Goal: Information Seeking & Learning: Understand process/instructions

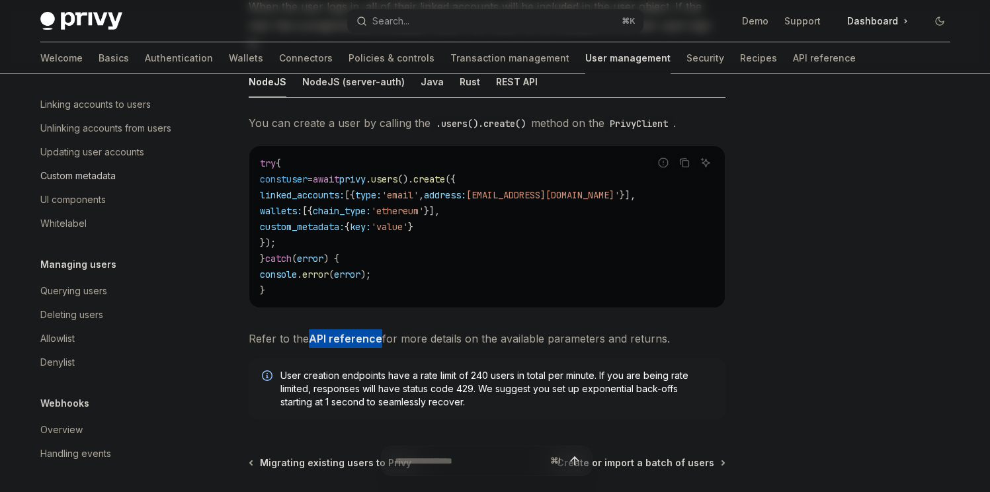
scroll to position [271, 0]
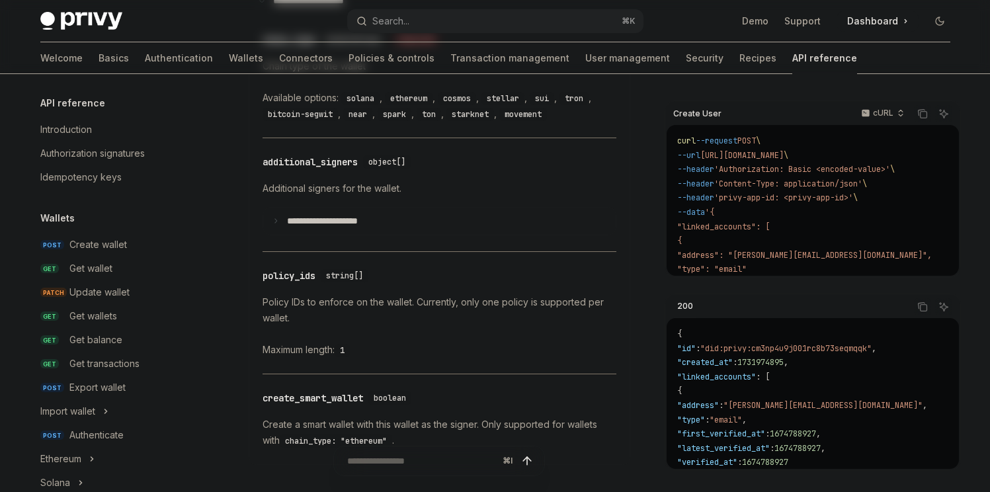
scroll to position [898, 0]
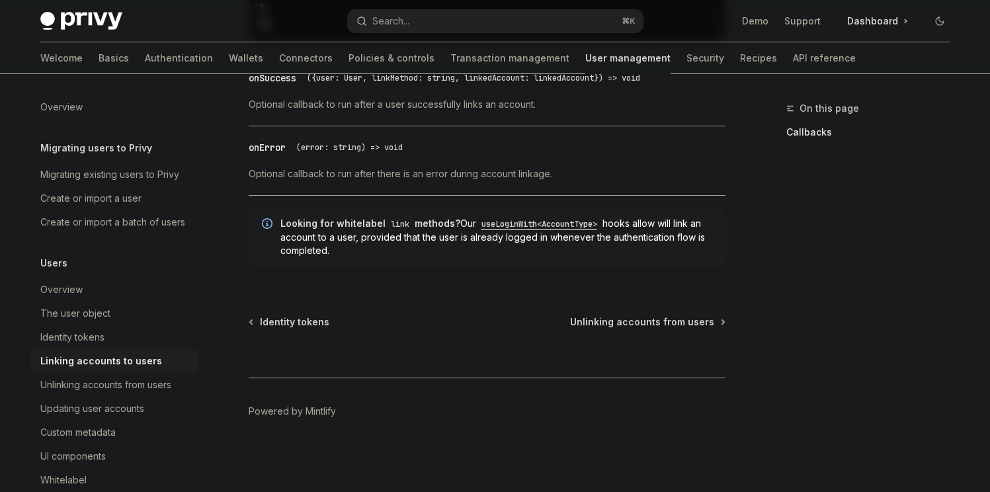
scroll to position [157, 0]
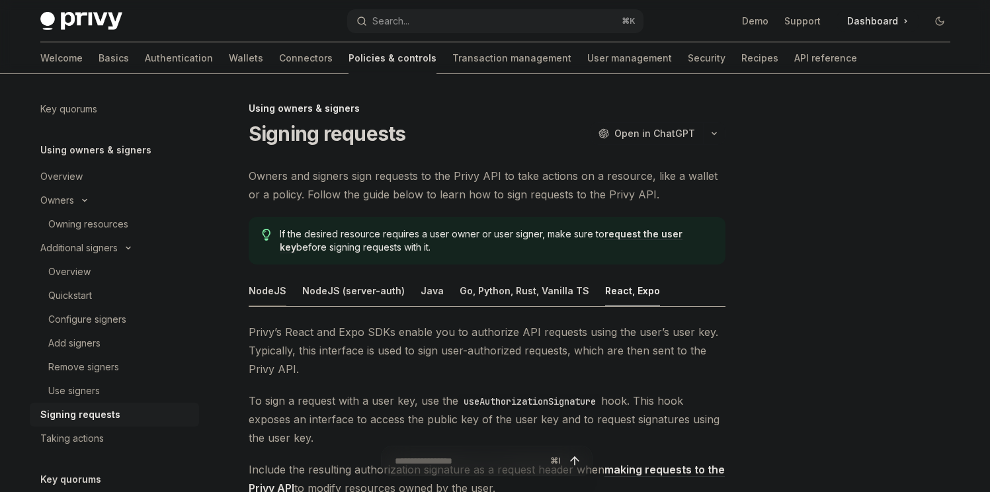
click at [273, 286] on div "NodeJS" at bounding box center [268, 290] width 38 height 31
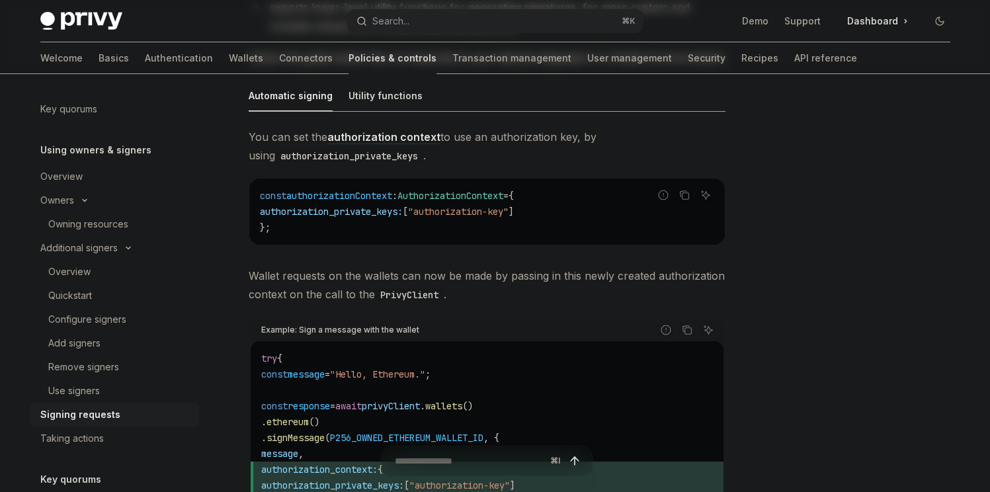
scroll to position [319, 0]
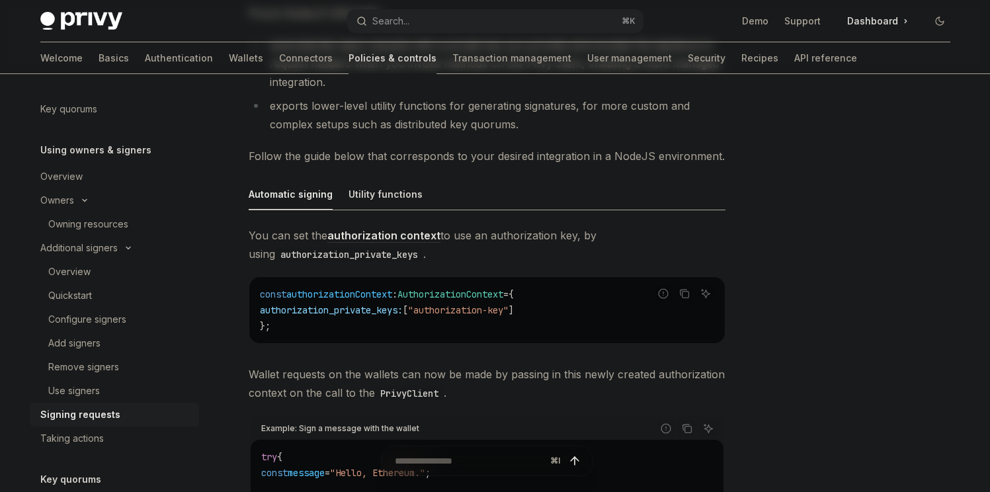
click at [423, 382] on span "Wallet requests on the wallets can now be made by passing in this newly created…" at bounding box center [487, 383] width 477 height 37
click at [365, 198] on div "Utility functions" at bounding box center [385, 194] width 74 height 31
type textarea "*"
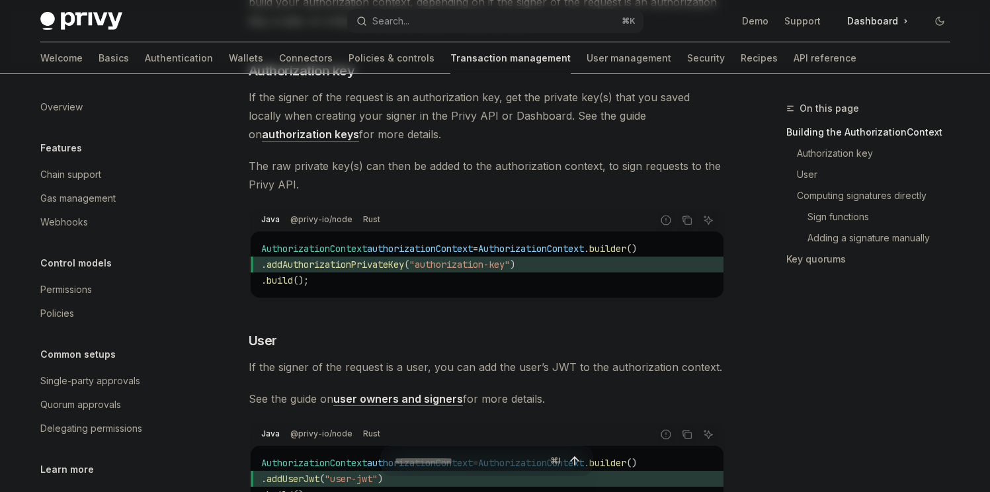
scroll to position [332, 0]
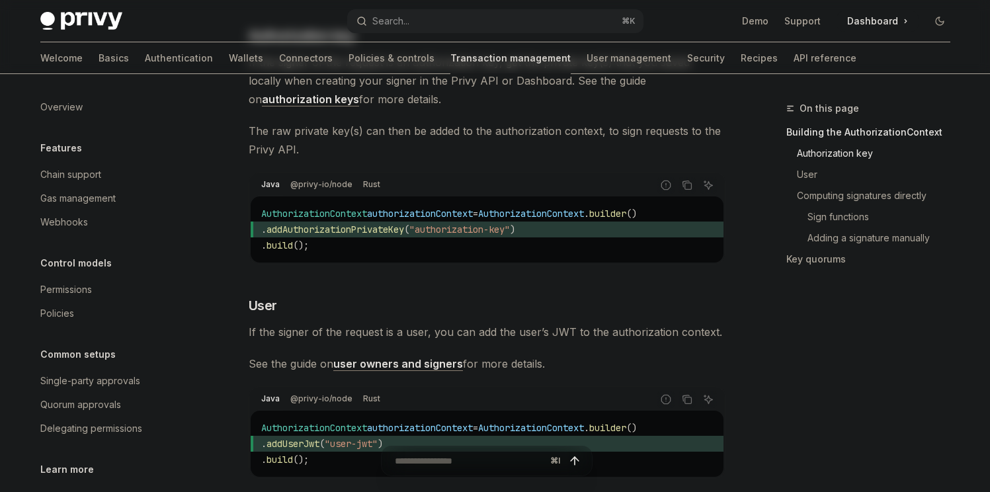
click at [555, 219] on span "AuthorizationContext" at bounding box center [531, 214] width 106 height 12
drag, startPoint x: 555, startPoint y: 231, endPoint x: 672, endPoint y: 233, distance: 117.0
click at [672, 233] on code "AuthorizationContext authorizationContext = AuthorizationContext . builder () .…" at bounding box center [487, 230] width 452 height 48
copy code "AuthorizationContext . builder ()"
click at [439, 196] on div "Java @privy-io/node Rust" at bounding box center [451, 185] width 401 height 22
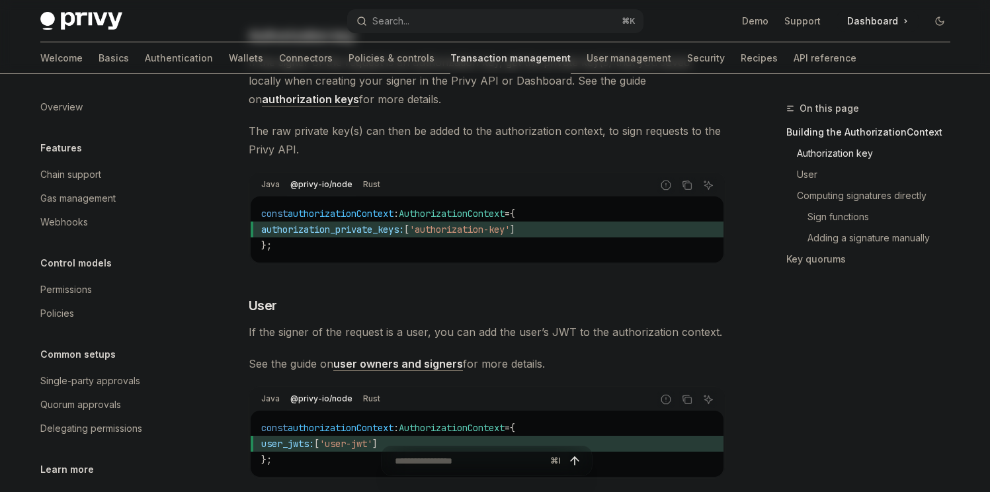
click at [439, 237] on code "const authorizationContext : AuthorizationContext = { authorization_private_key…" at bounding box center [487, 230] width 452 height 48
click at [386, 235] on span "authorization_private_keys:" at bounding box center [332, 229] width 143 height 12
click at [431, 219] on span "AuthorizationContext" at bounding box center [452, 214] width 106 height 12
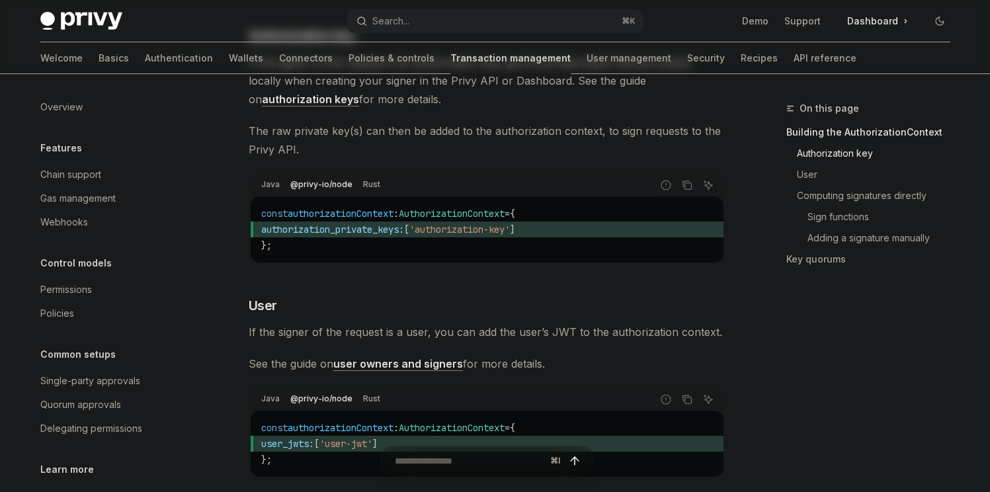
click at [385, 235] on span "authorization_private_keys:" at bounding box center [332, 229] width 143 height 12
click at [440, 219] on span "AuthorizationContext" at bounding box center [452, 214] width 106 height 12
click at [442, 219] on span "AuthorizationContext" at bounding box center [452, 214] width 106 height 12
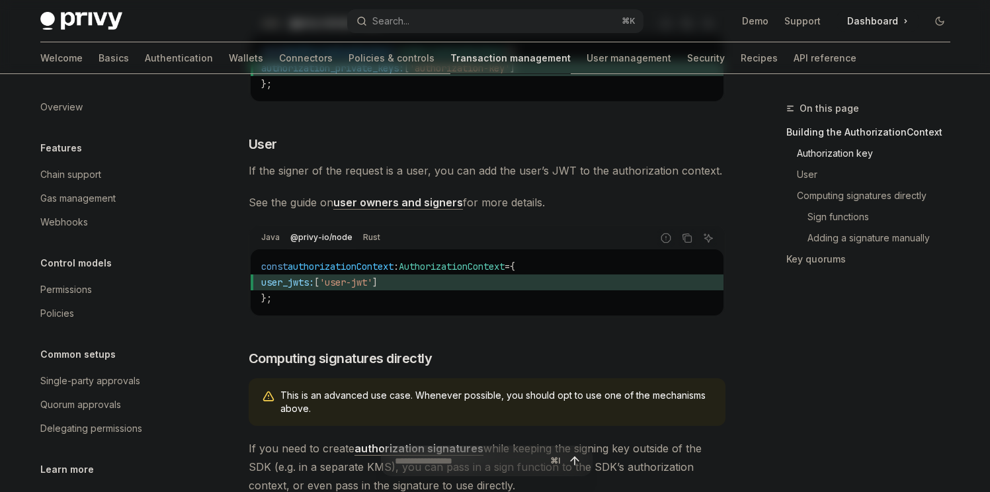
scroll to position [522, 0]
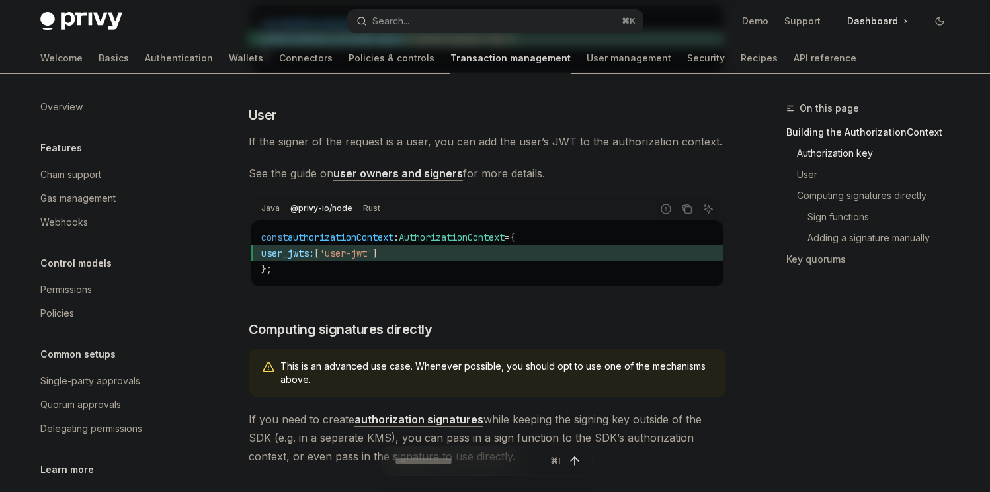
click at [319, 259] on span "[" at bounding box center [316, 253] width 5 height 12
drag, startPoint x: 329, startPoint y: 276, endPoint x: 378, endPoint y: 273, distance: 48.3
click at [319, 259] on span "[" at bounding box center [316, 253] width 5 height 12
click at [372, 259] on span "'user-jwt'" at bounding box center [345, 253] width 53 height 12
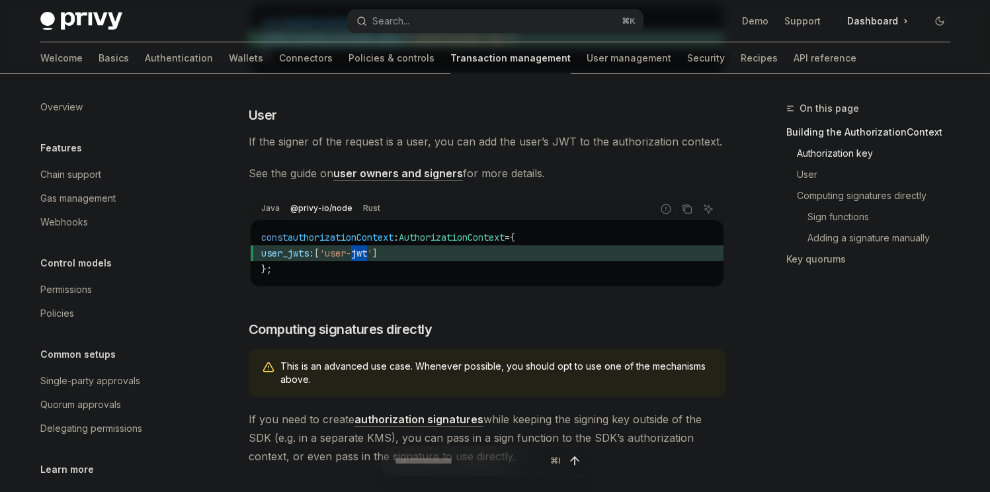
click at [366, 180] on link "user owners and signers" at bounding box center [398, 174] width 130 height 14
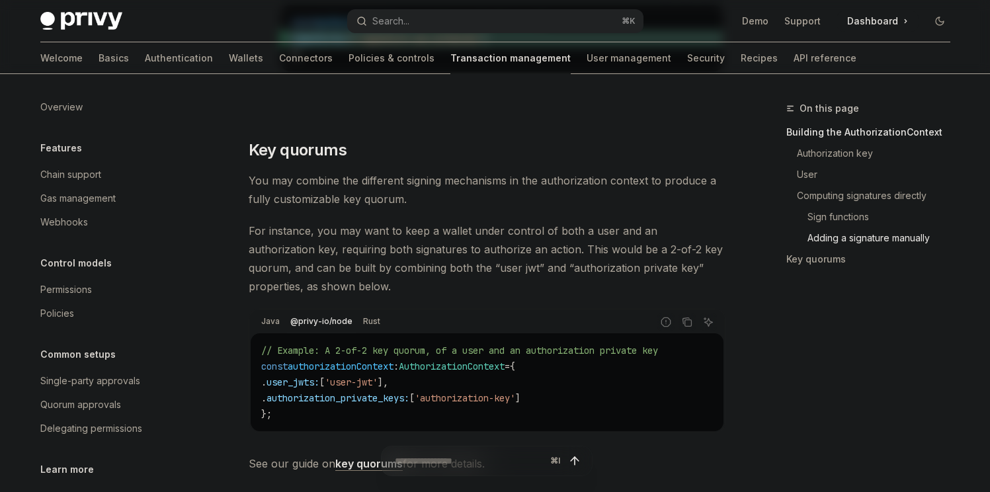
scroll to position [1785, 0]
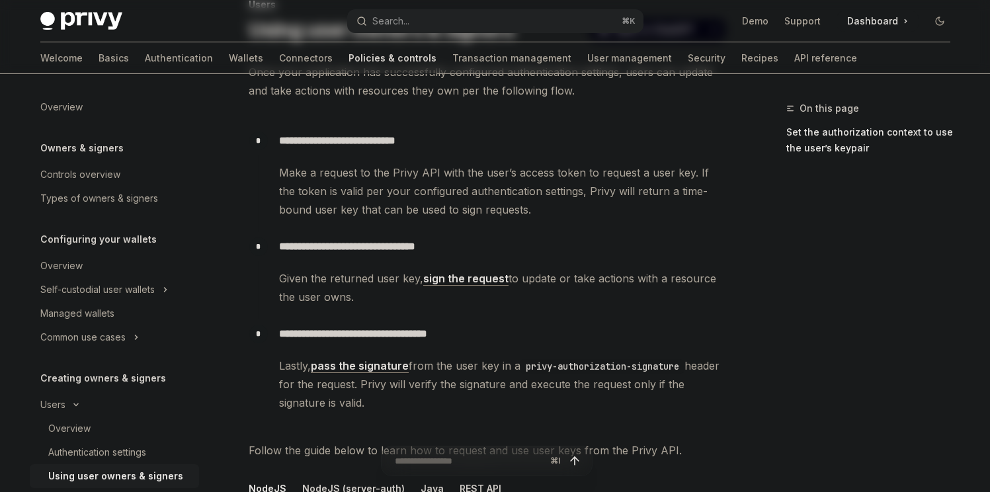
scroll to position [62, 0]
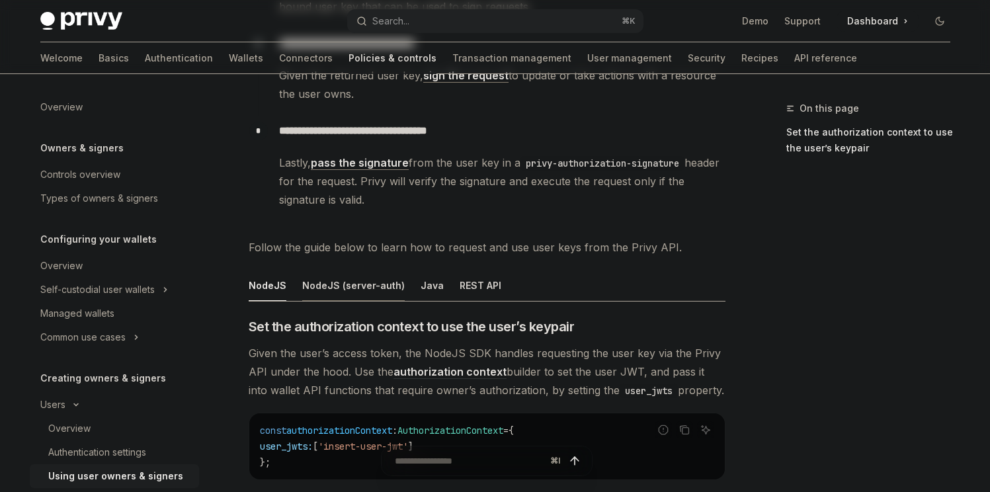
click at [338, 287] on div "NodeJS (server-auth)" at bounding box center [353, 285] width 102 height 31
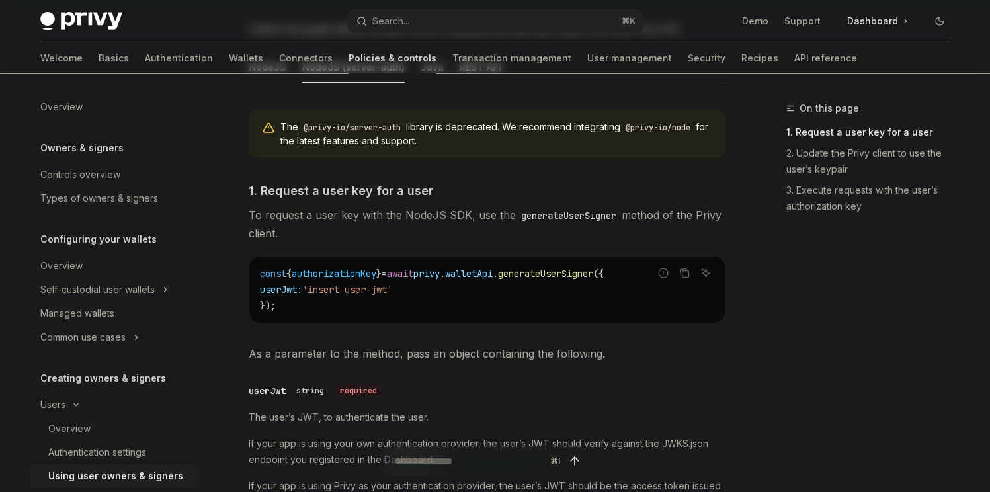
scroll to position [313, 0]
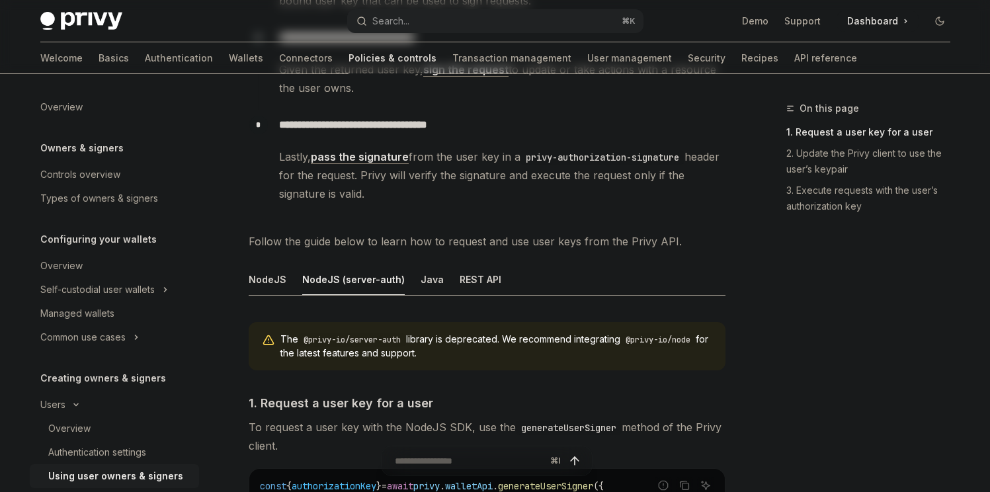
click at [286, 273] on ul "NodeJS NodeJS (server-auth) Java REST API" at bounding box center [487, 280] width 477 height 32
click at [282, 279] on div "NodeJS" at bounding box center [268, 279] width 38 height 31
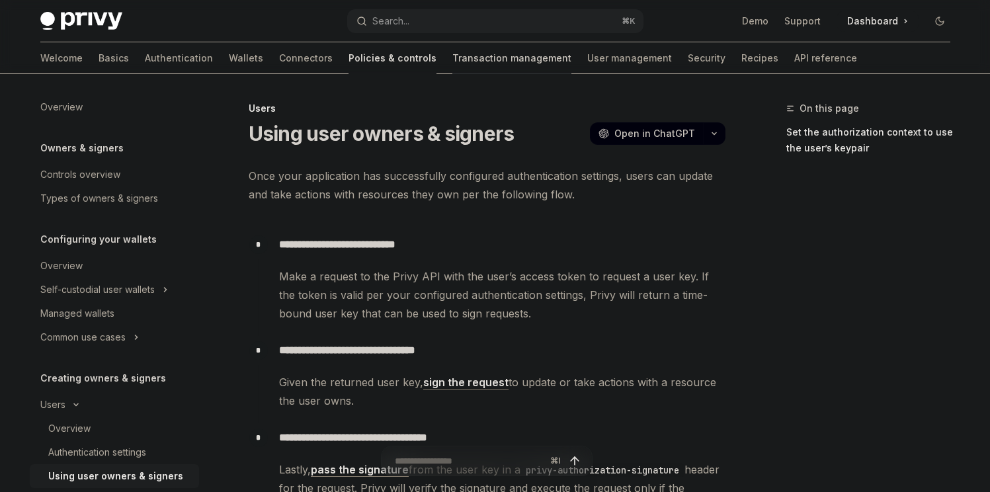
click at [461, 56] on link "Transaction management" at bounding box center [511, 58] width 119 height 32
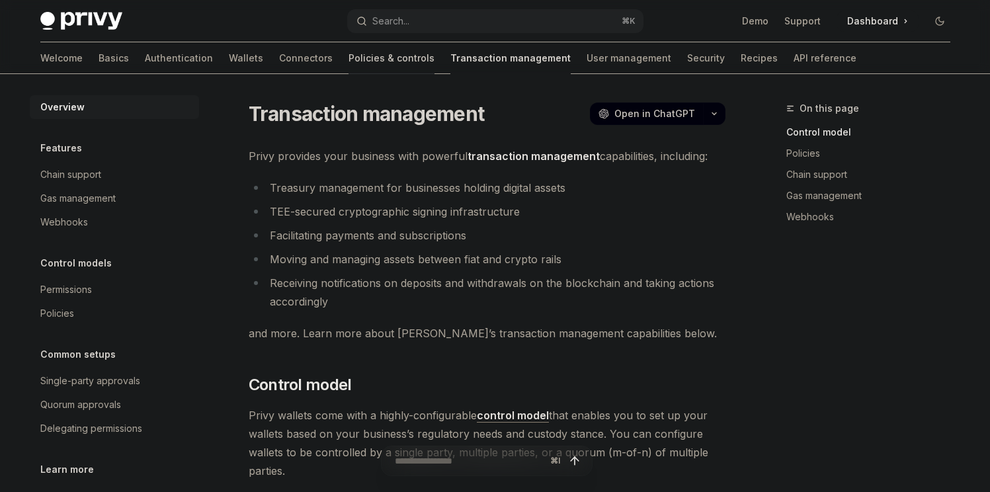
click at [348, 64] on link "Policies & controls" at bounding box center [391, 58] width 86 height 32
type textarea "*"
